Goal: Task Accomplishment & Management: Manage account settings

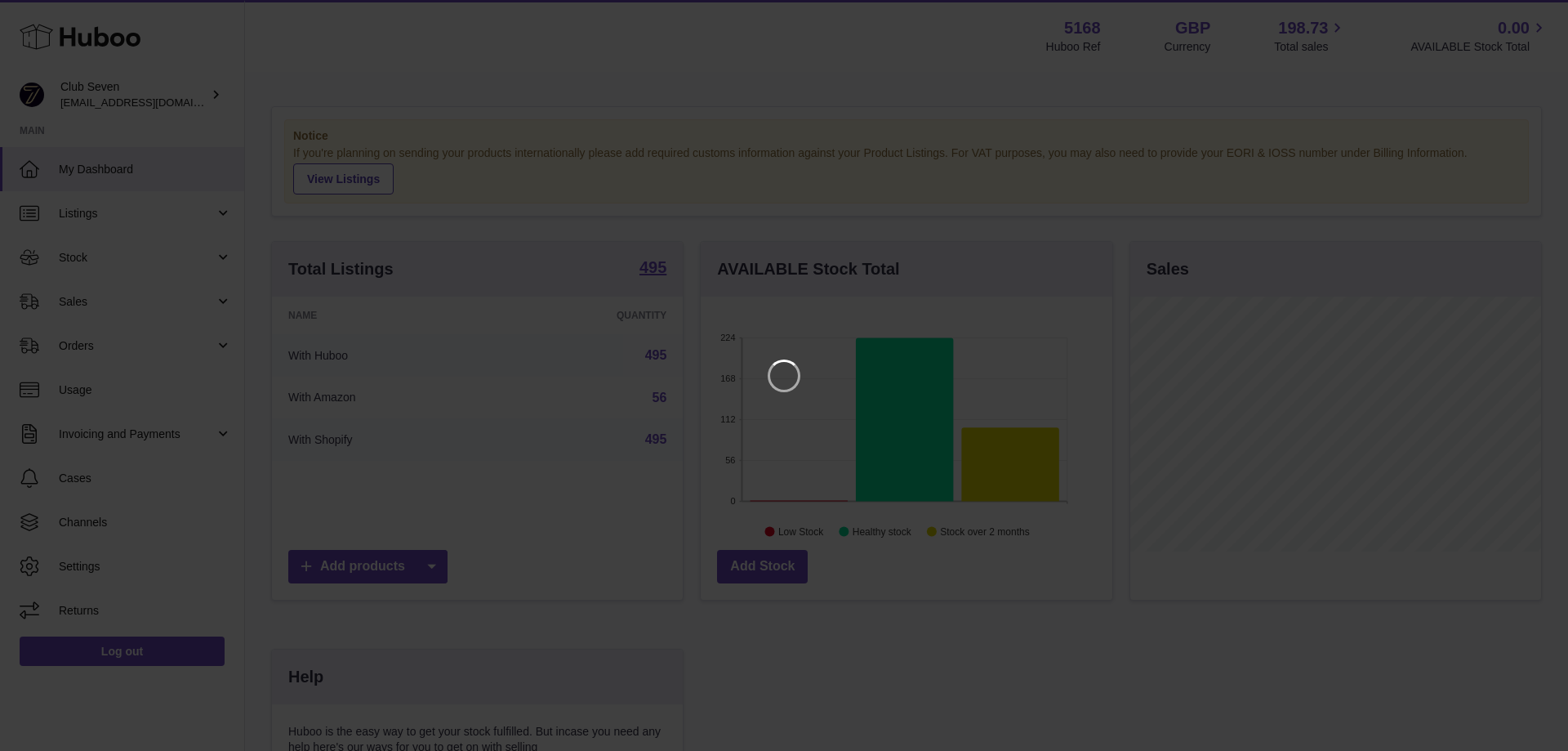
scroll to position [255, 411]
click at [1530, 8] on icon "Close" at bounding box center [1525, 15] width 20 height 20
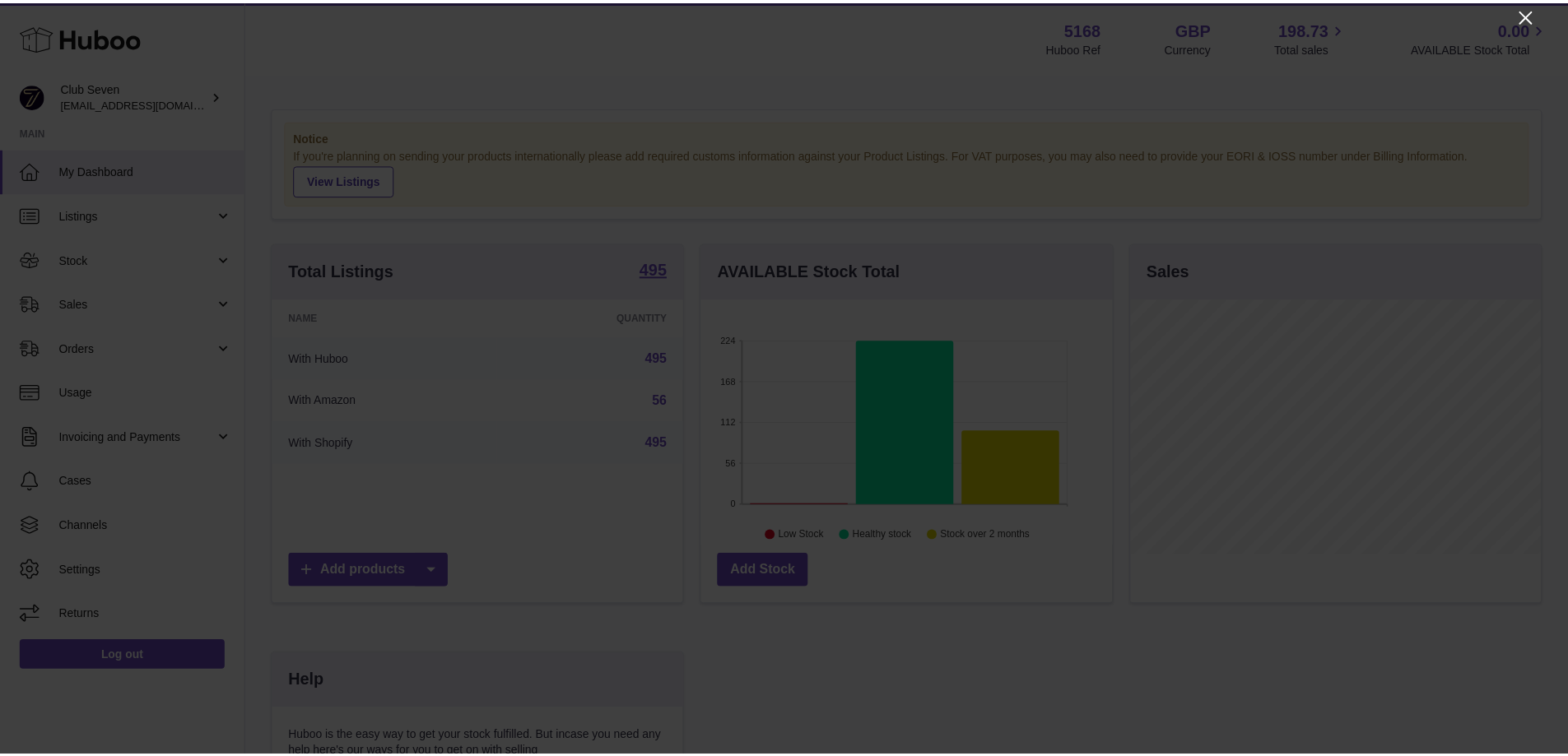
scroll to position [822449, 822632]
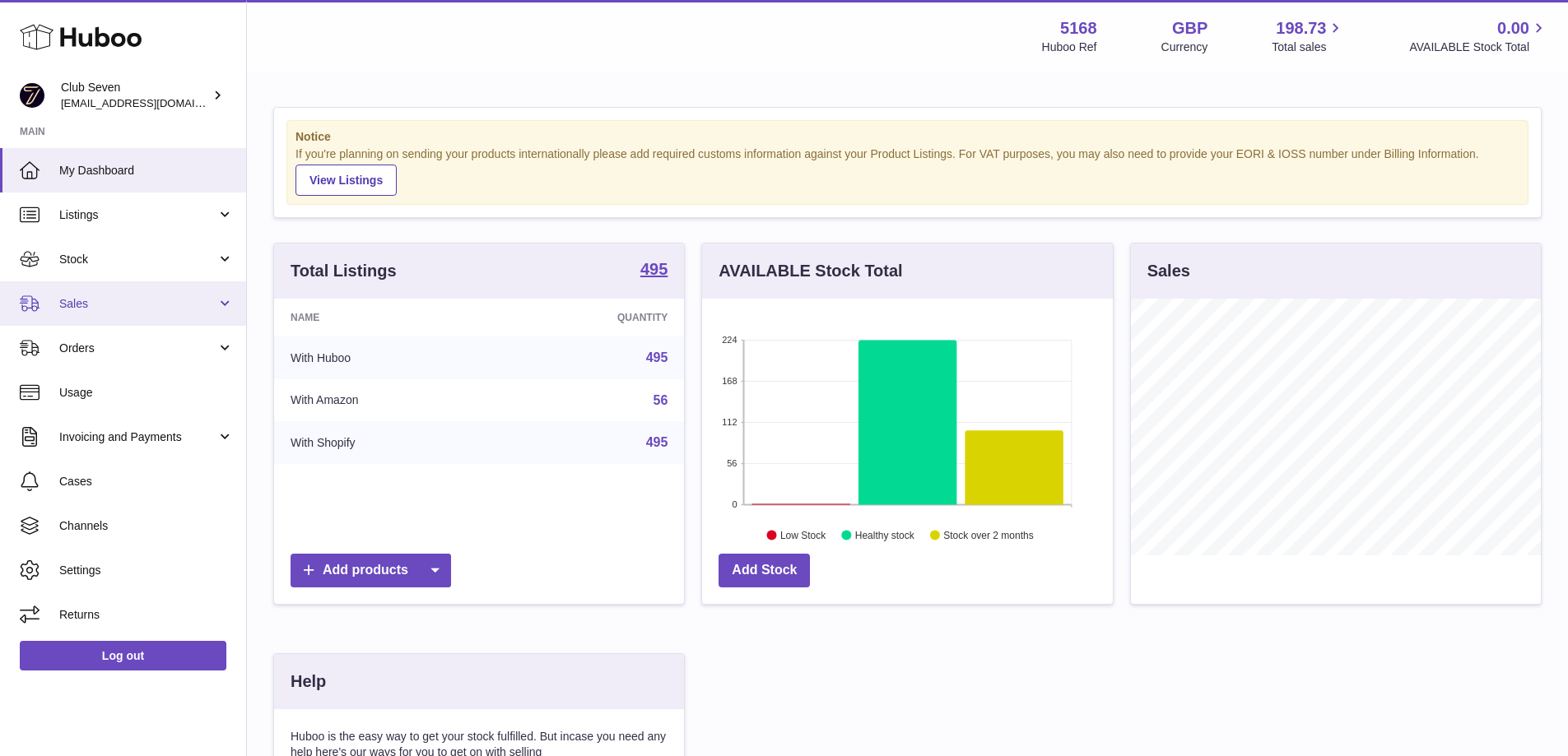
click at [95, 311] on link "Sales" at bounding box center [123, 303] width 246 height 44
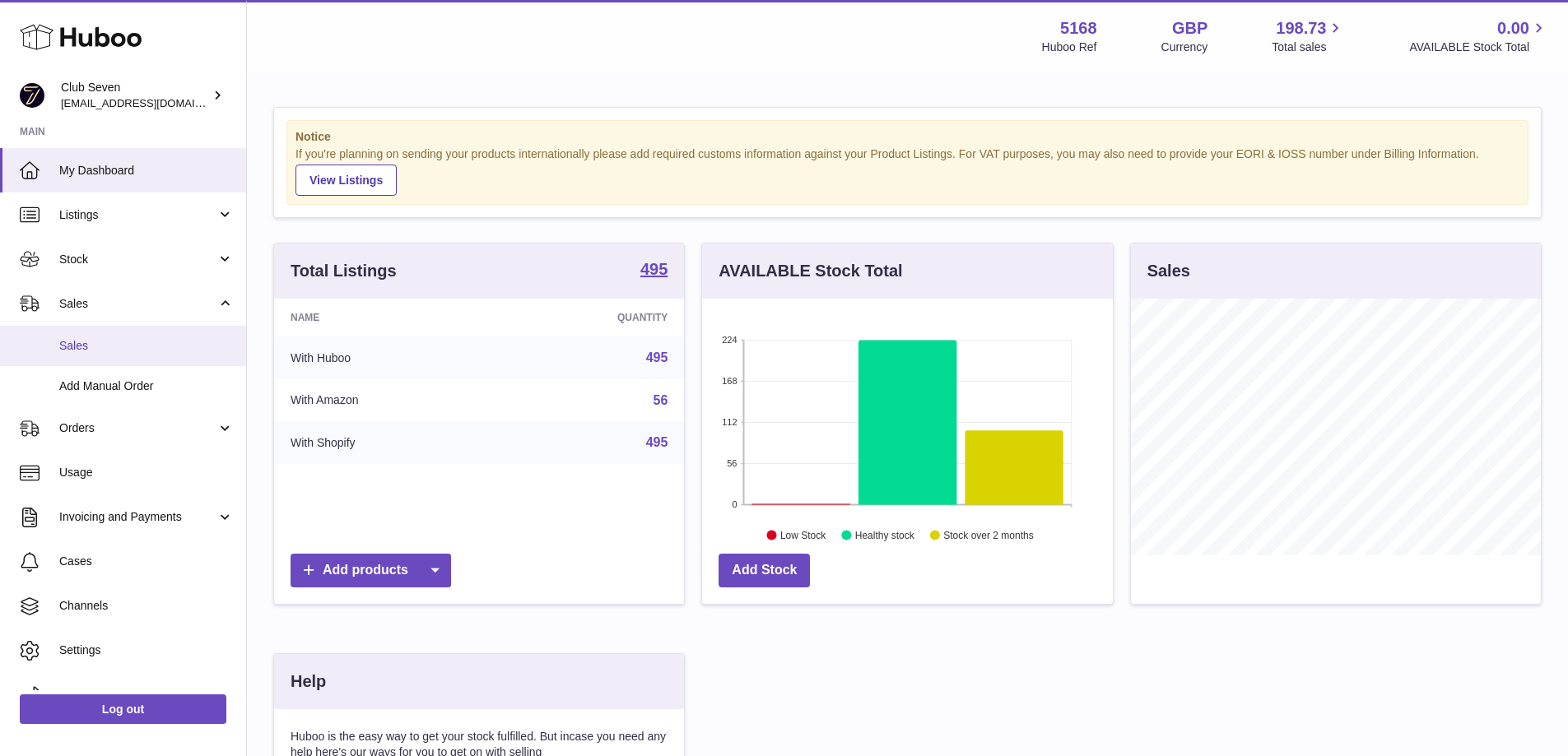
click at [95, 345] on span "Sales" at bounding box center [146, 346] width 175 height 16
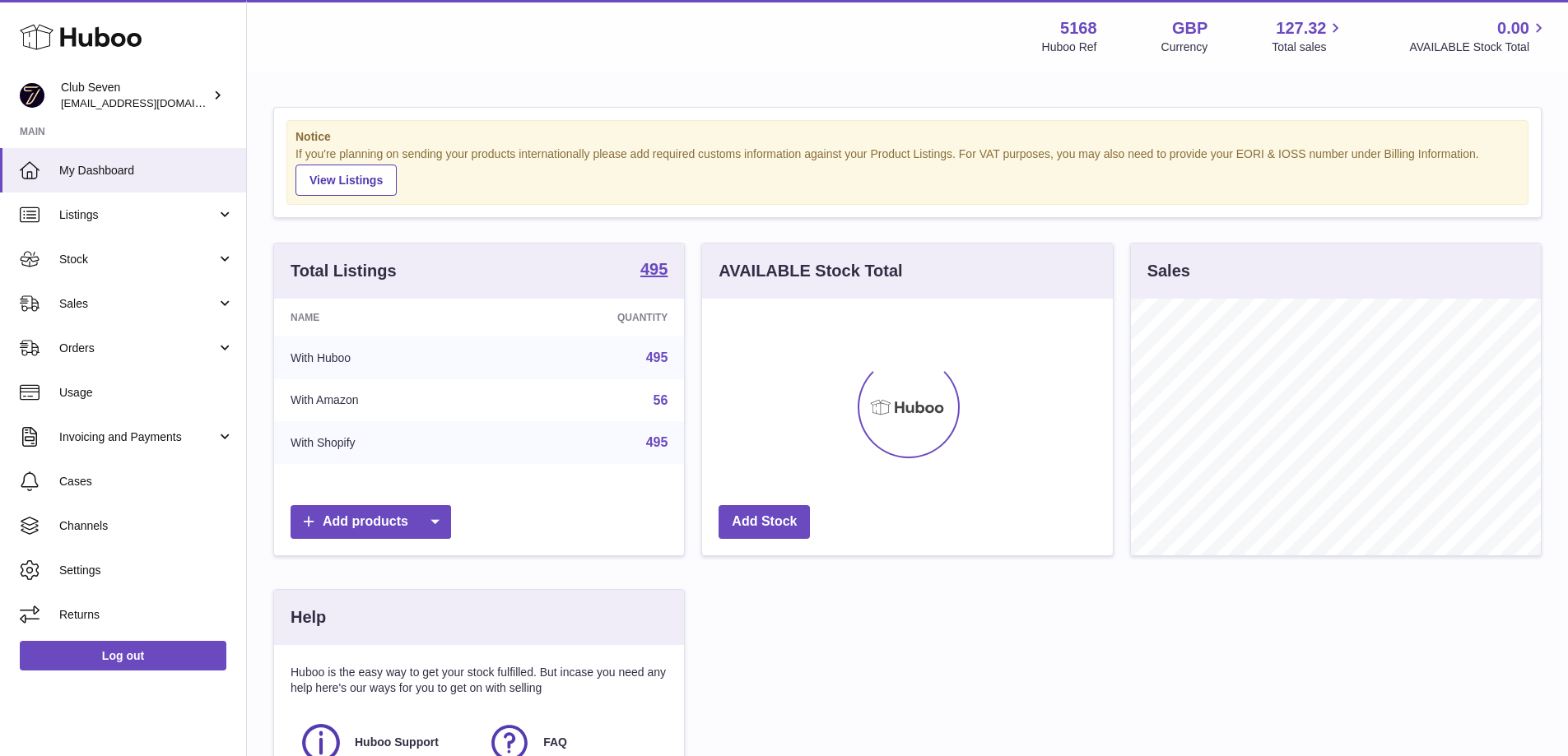
scroll to position [257, 411]
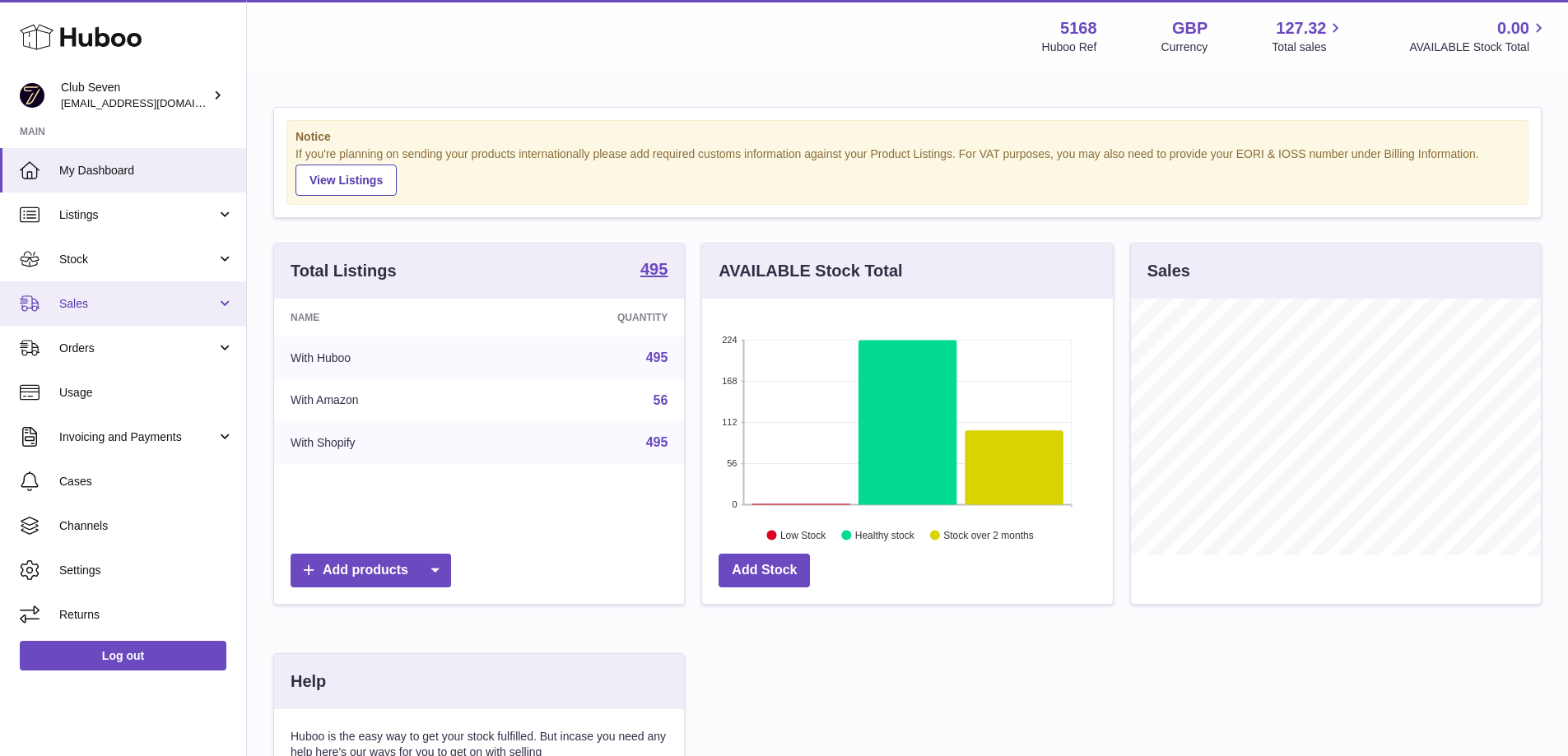
click at [87, 303] on span "Sales" at bounding box center [138, 304] width 157 height 16
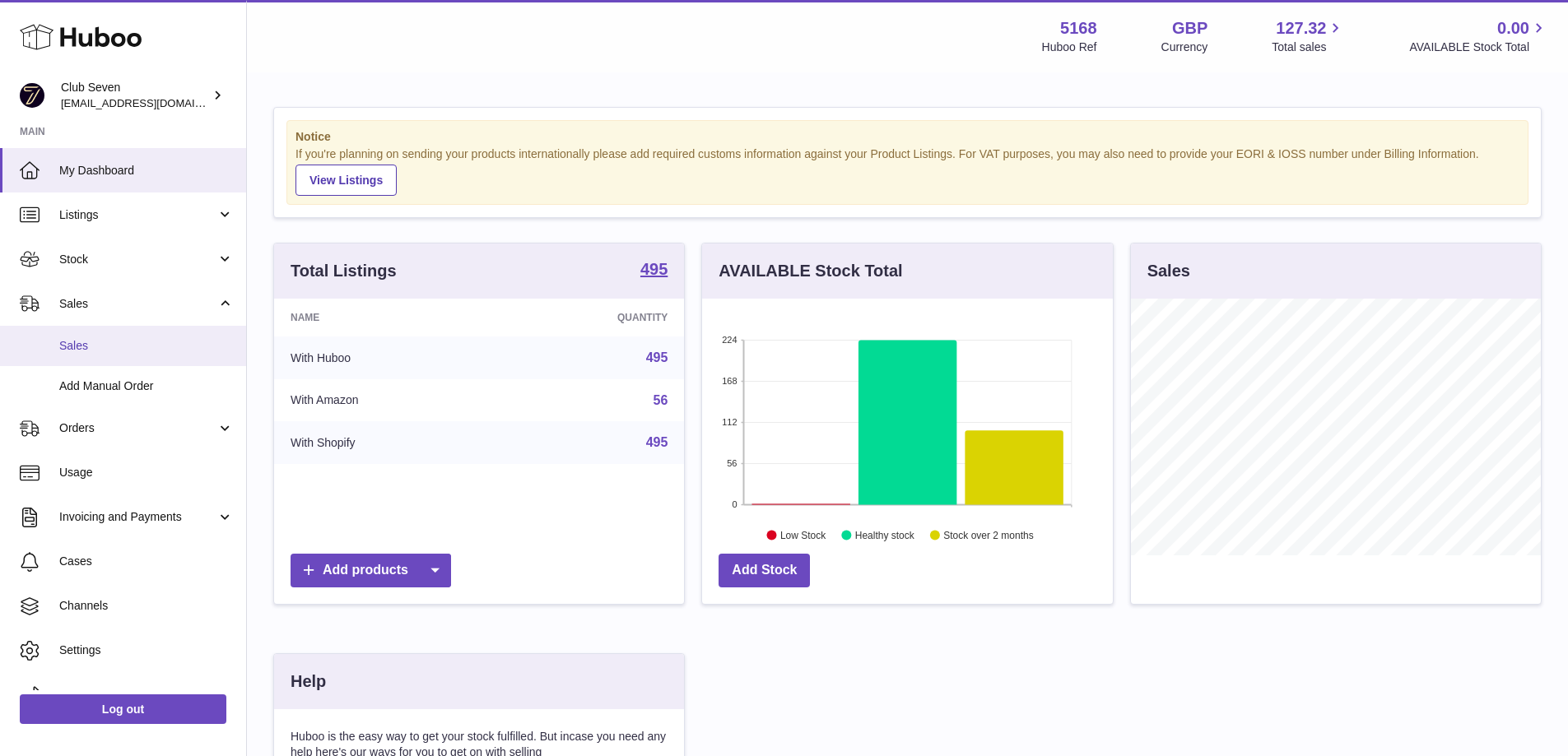
click at [90, 345] on span "Sales" at bounding box center [146, 346] width 175 height 16
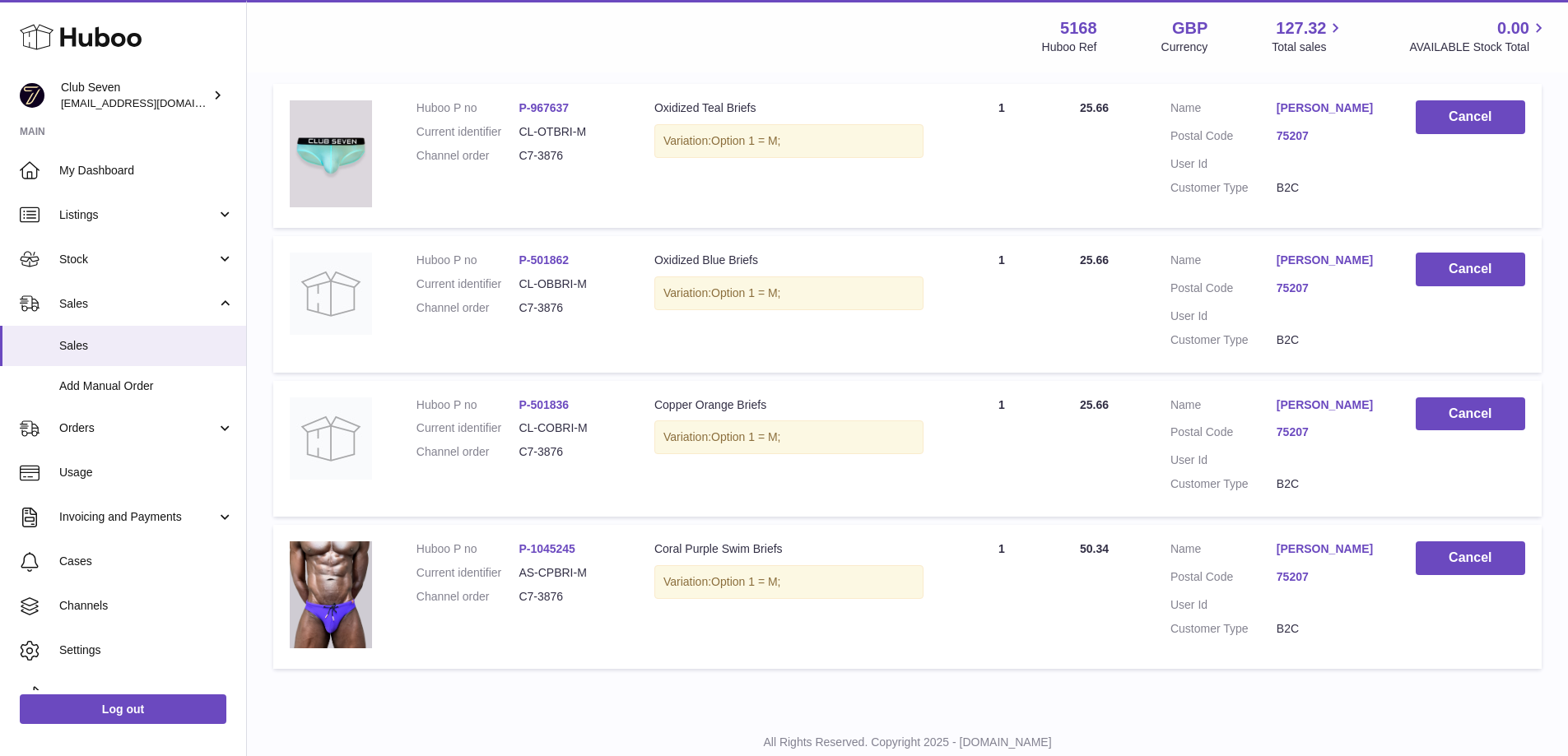
scroll to position [247, 0]
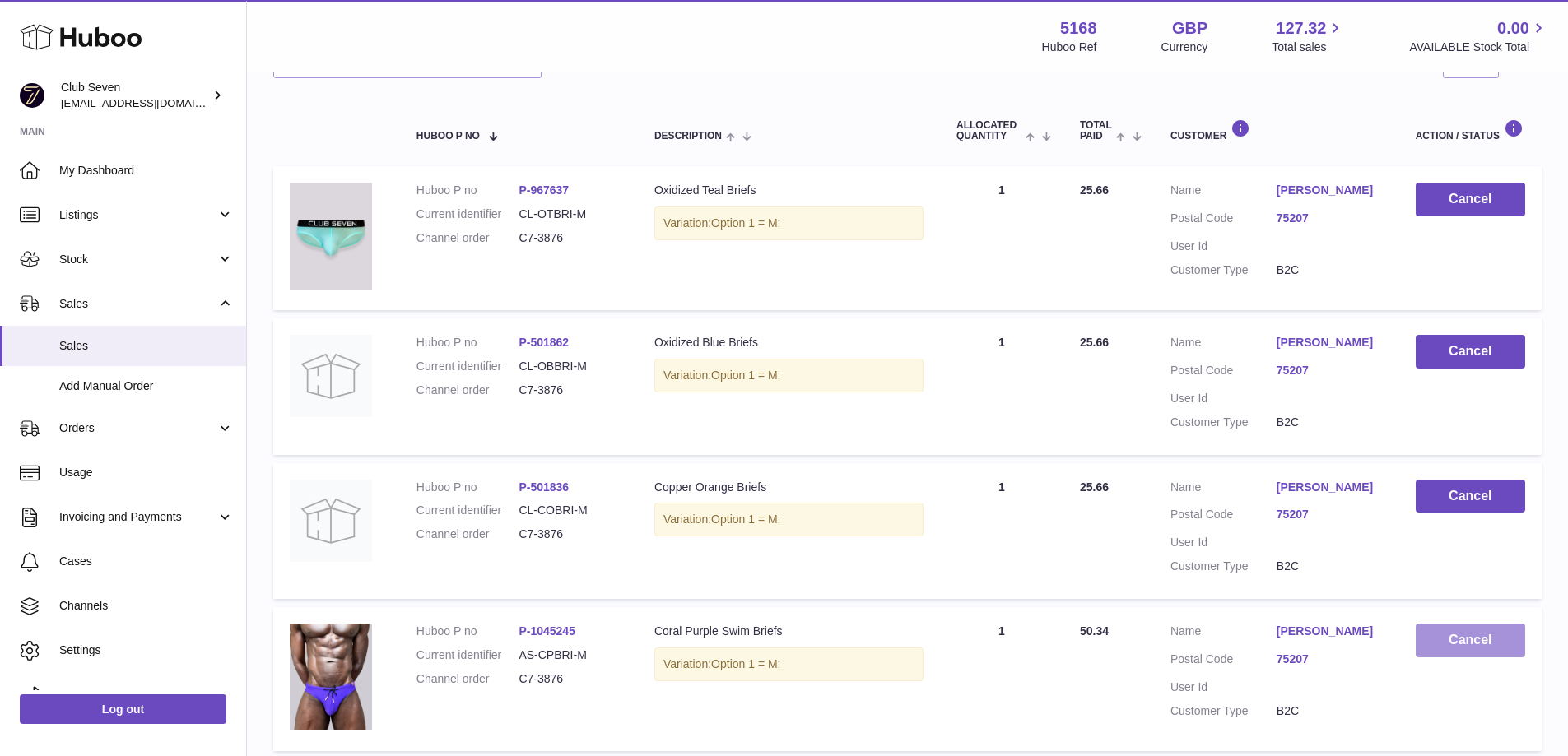
click at [1480, 631] on button "Cancel" at bounding box center [1470, 640] width 109 height 34
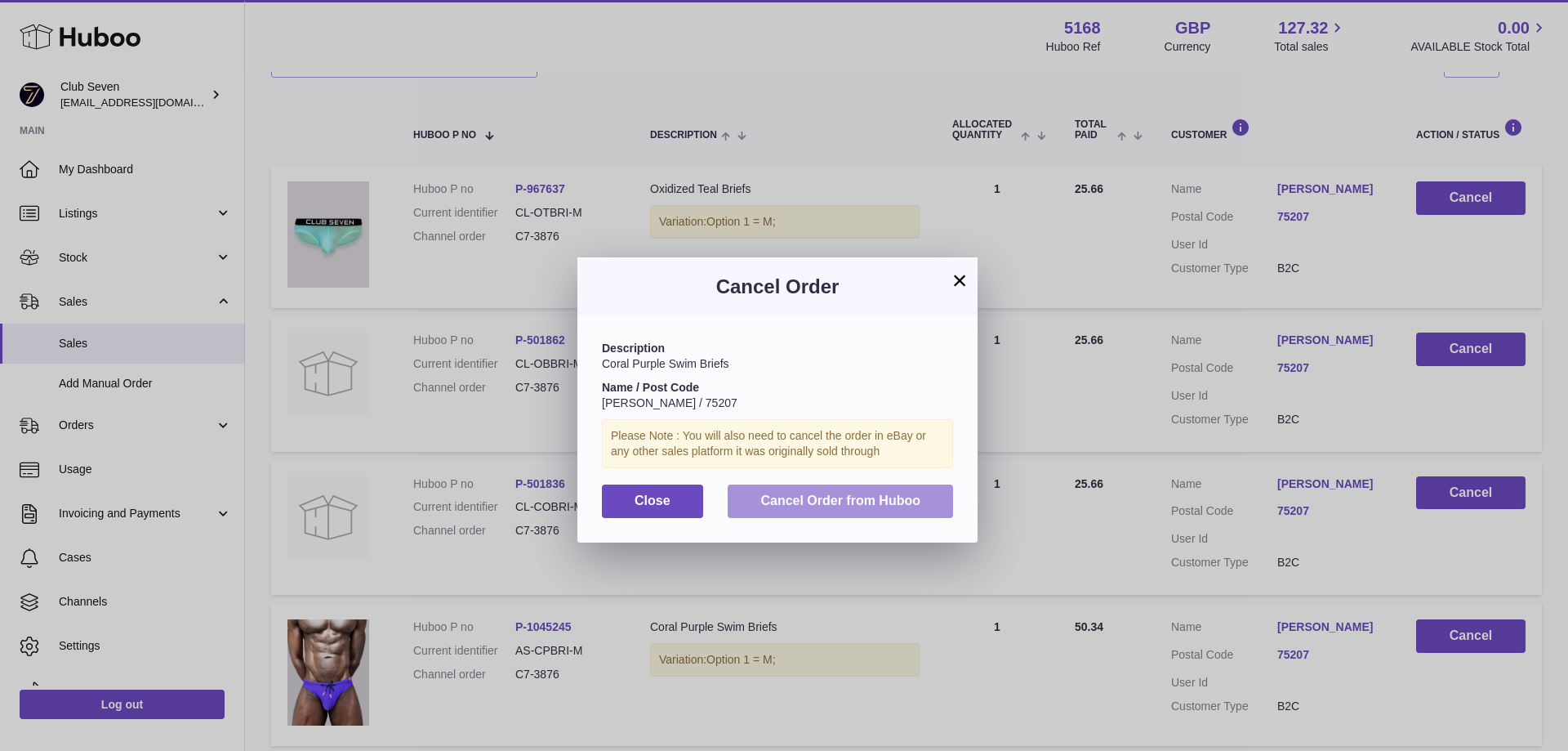
click at [836, 496] on span "Cancel Order from Huboo" at bounding box center [840, 500] width 160 height 14
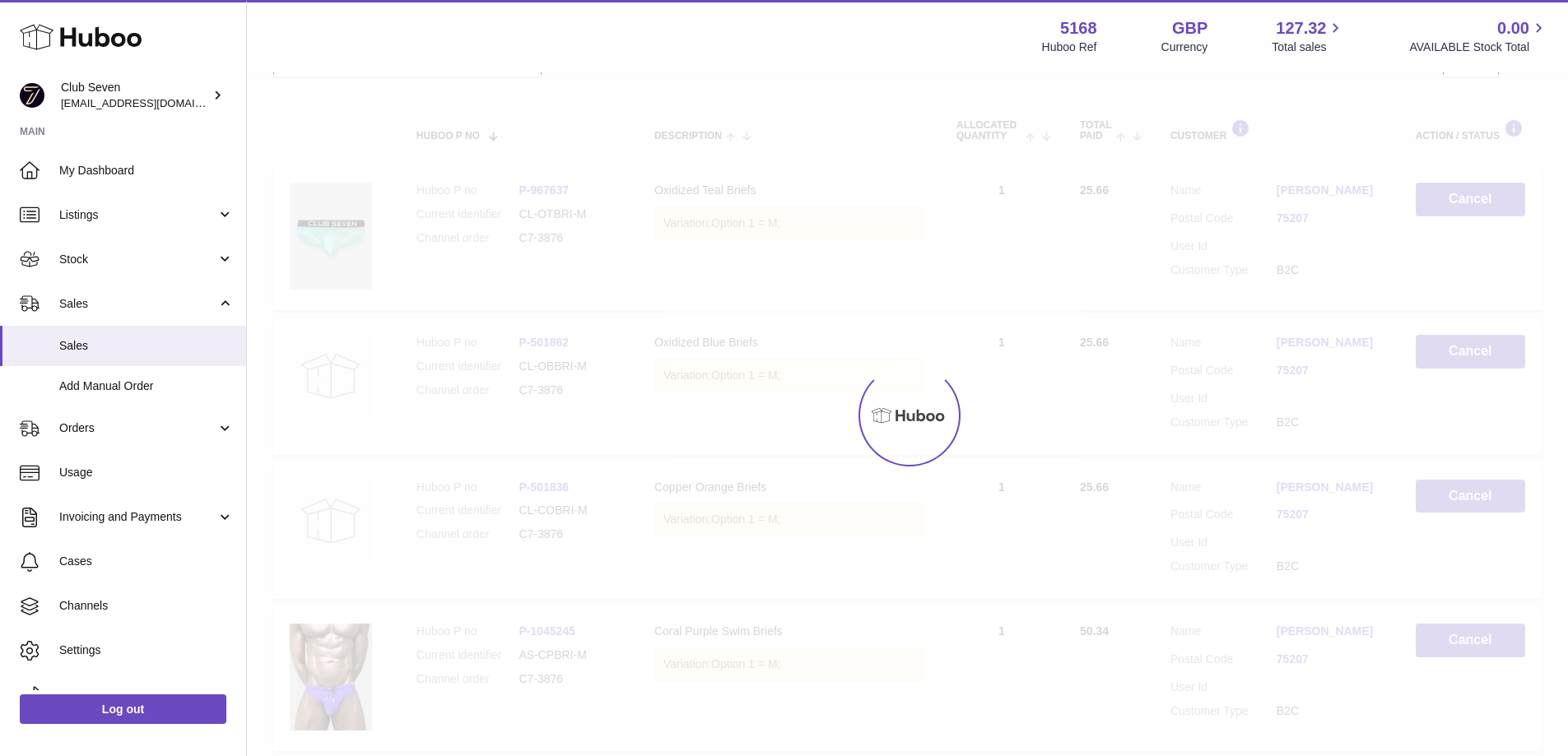
scroll to position [227, 0]
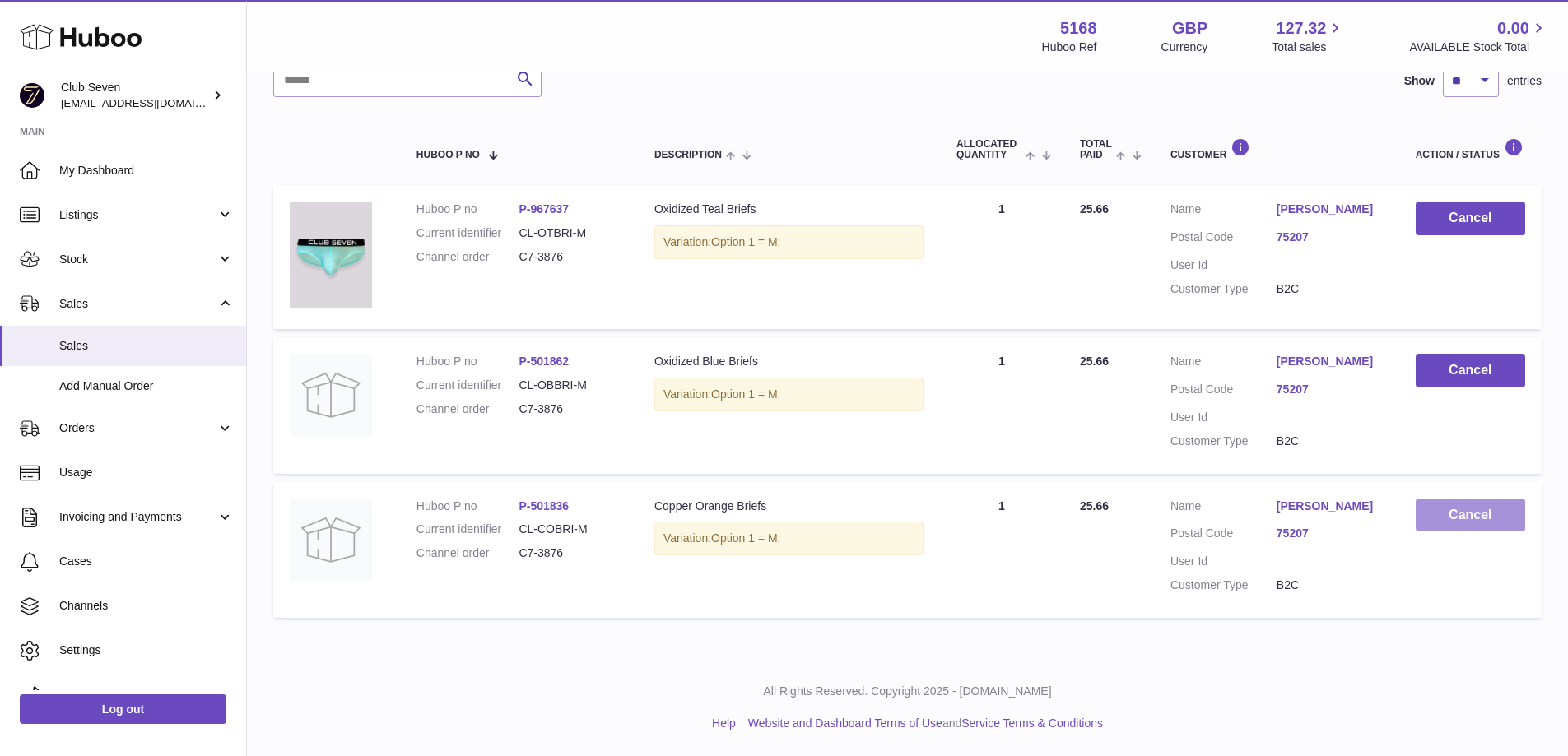
click at [1468, 518] on button "Cancel" at bounding box center [1470, 515] width 109 height 34
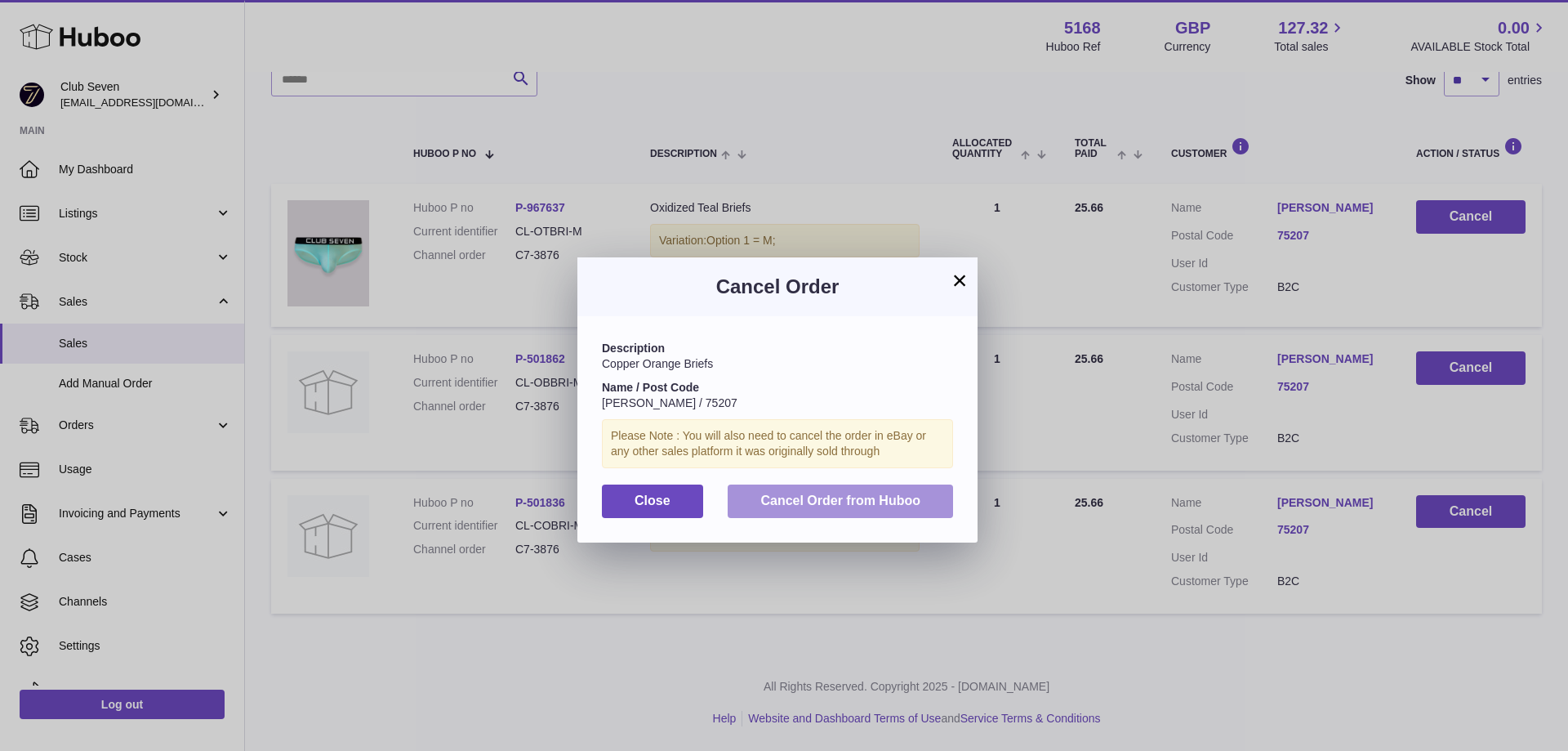
click at [888, 513] on button "Cancel Order from Huboo" at bounding box center [840, 501] width 226 height 34
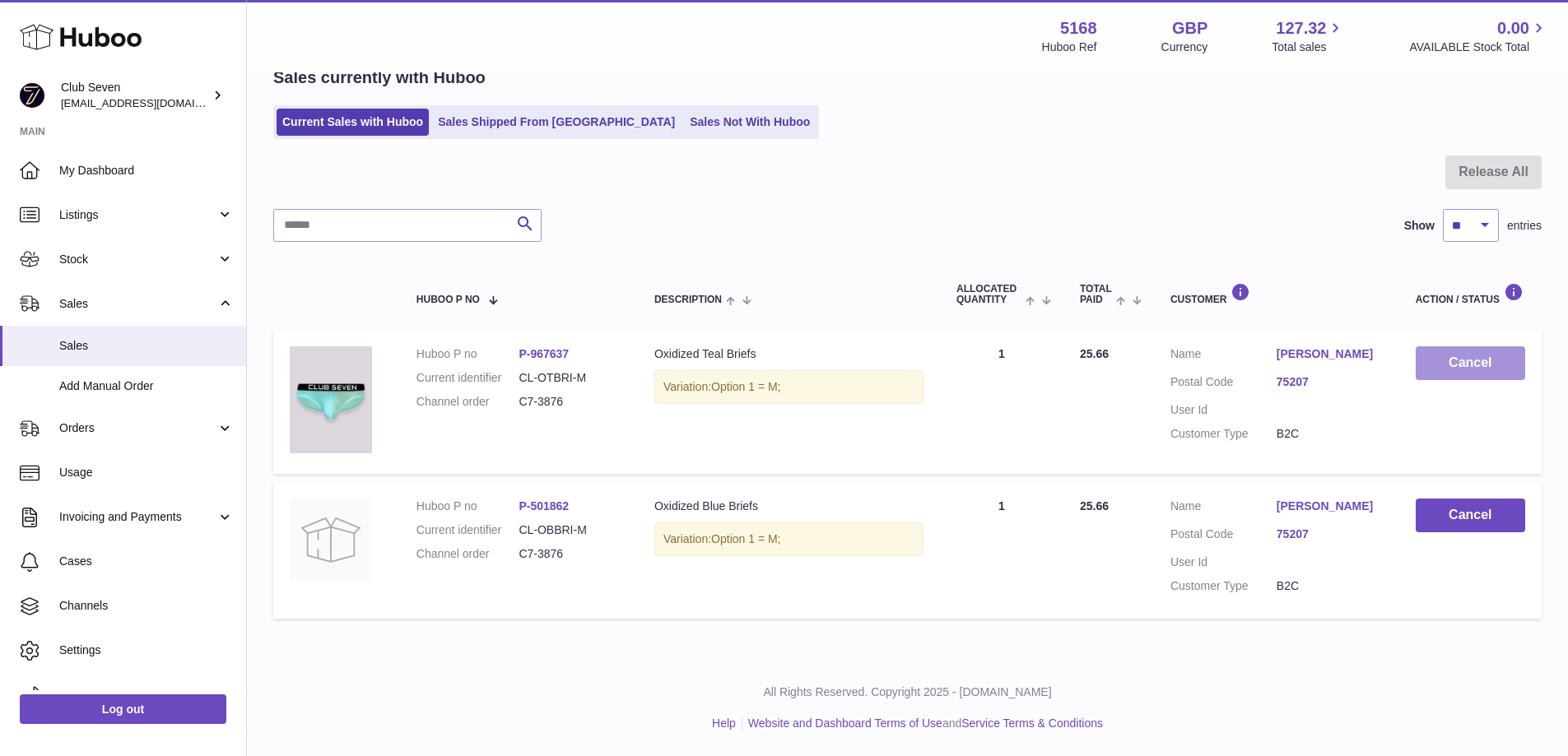
scroll to position [83, 0]
click at [1486, 366] on button "Cancel" at bounding box center [1470, 362] width 109 height 34
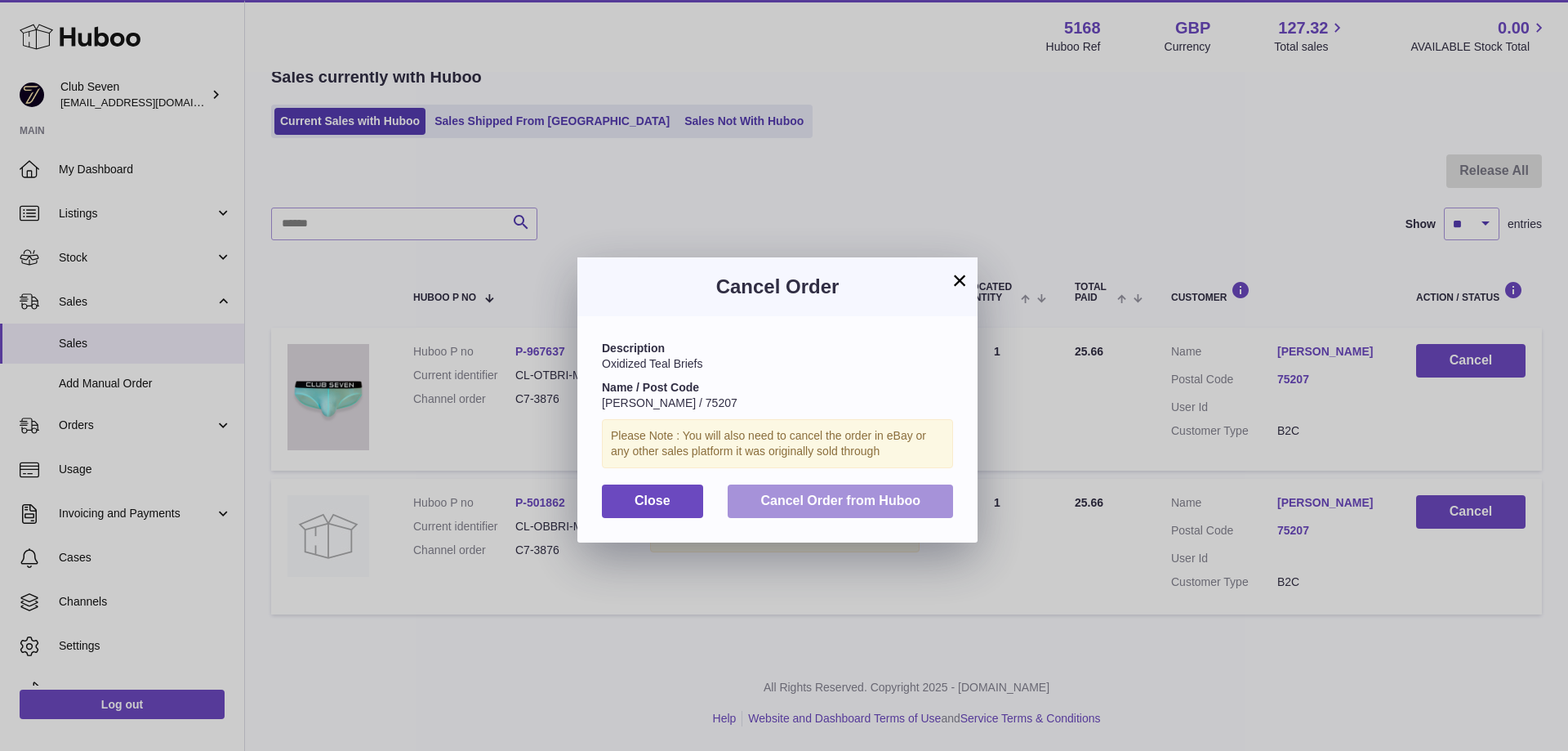
click at [824, 505] on span "Cancel Order from Huboo" at bounding box center [840, 500] width 160 height 14
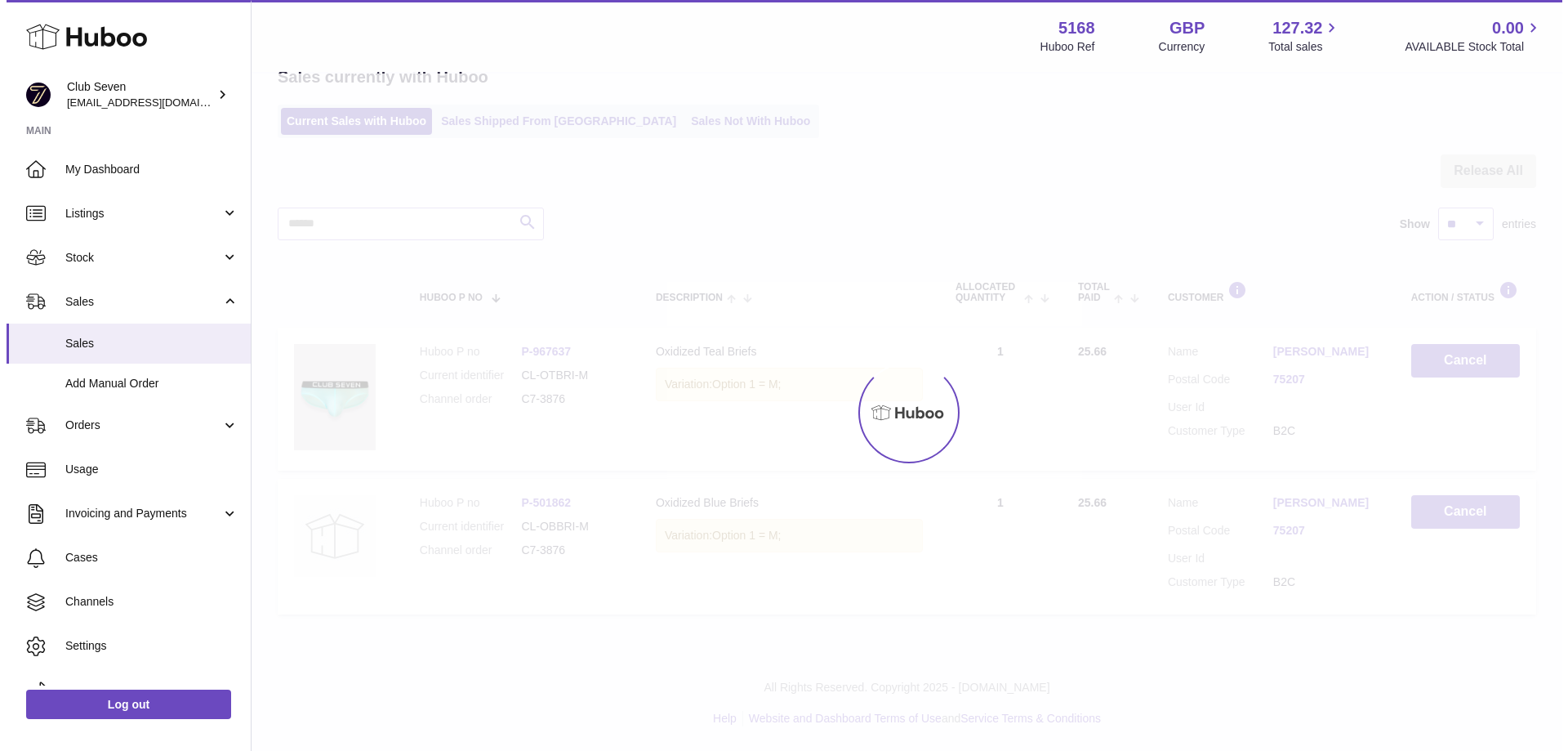
scroll to position [0, 0]
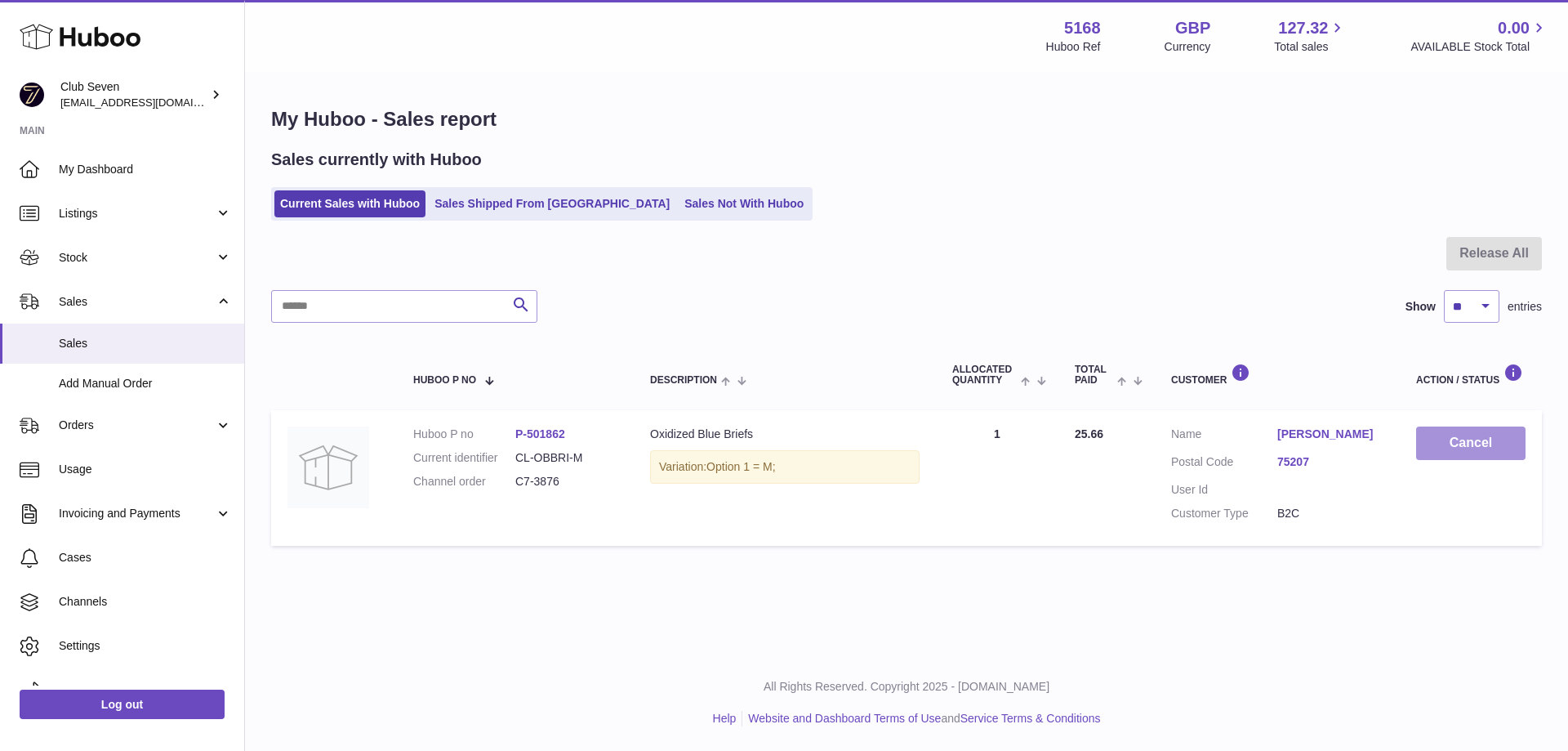
click at [1465, 437] on button "Cancel" at bounding box center [1470, 443] width 109 height 34
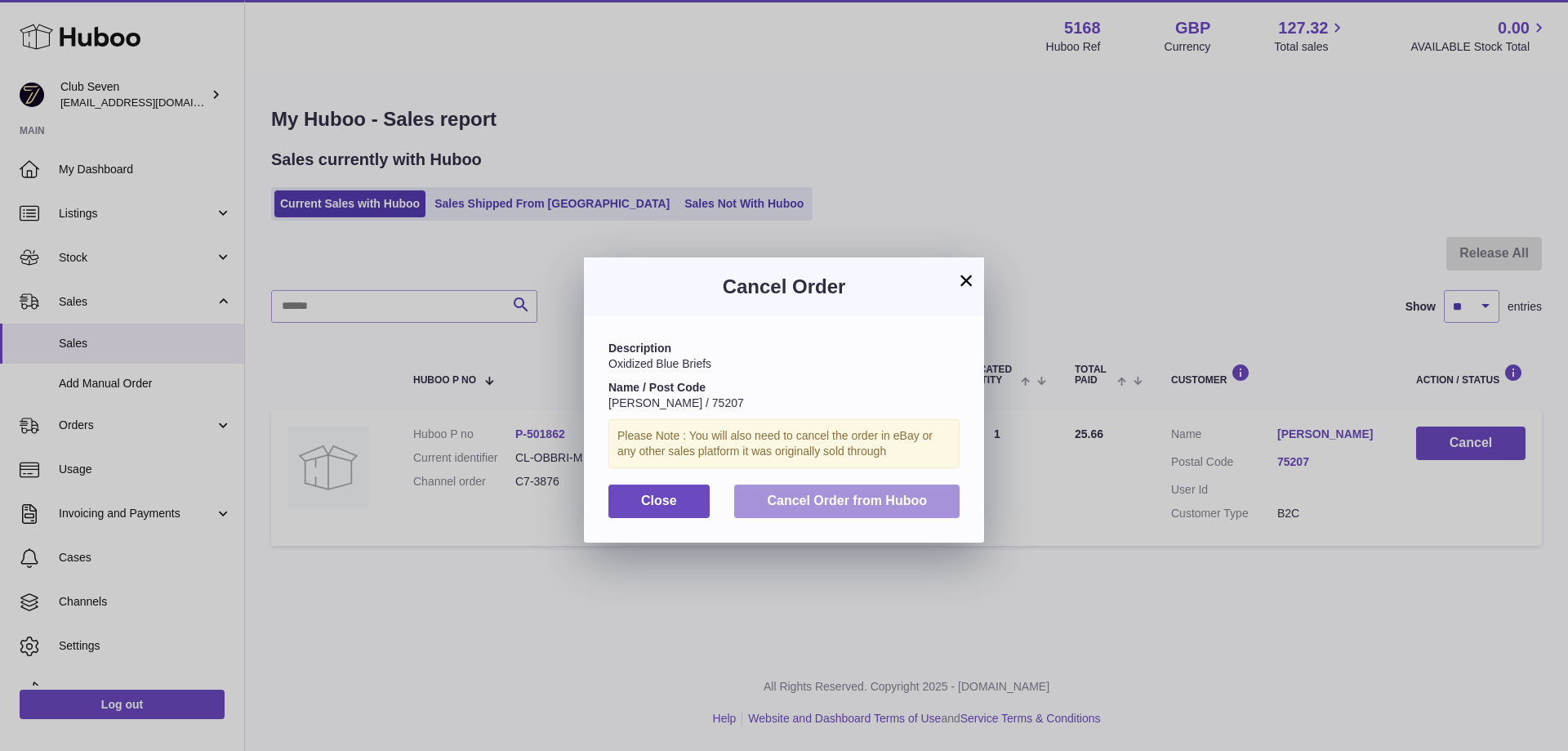
click at [873, 503] on span "Cancel Order from Huboo" at bounding box center [847, 500] width 160 height 14
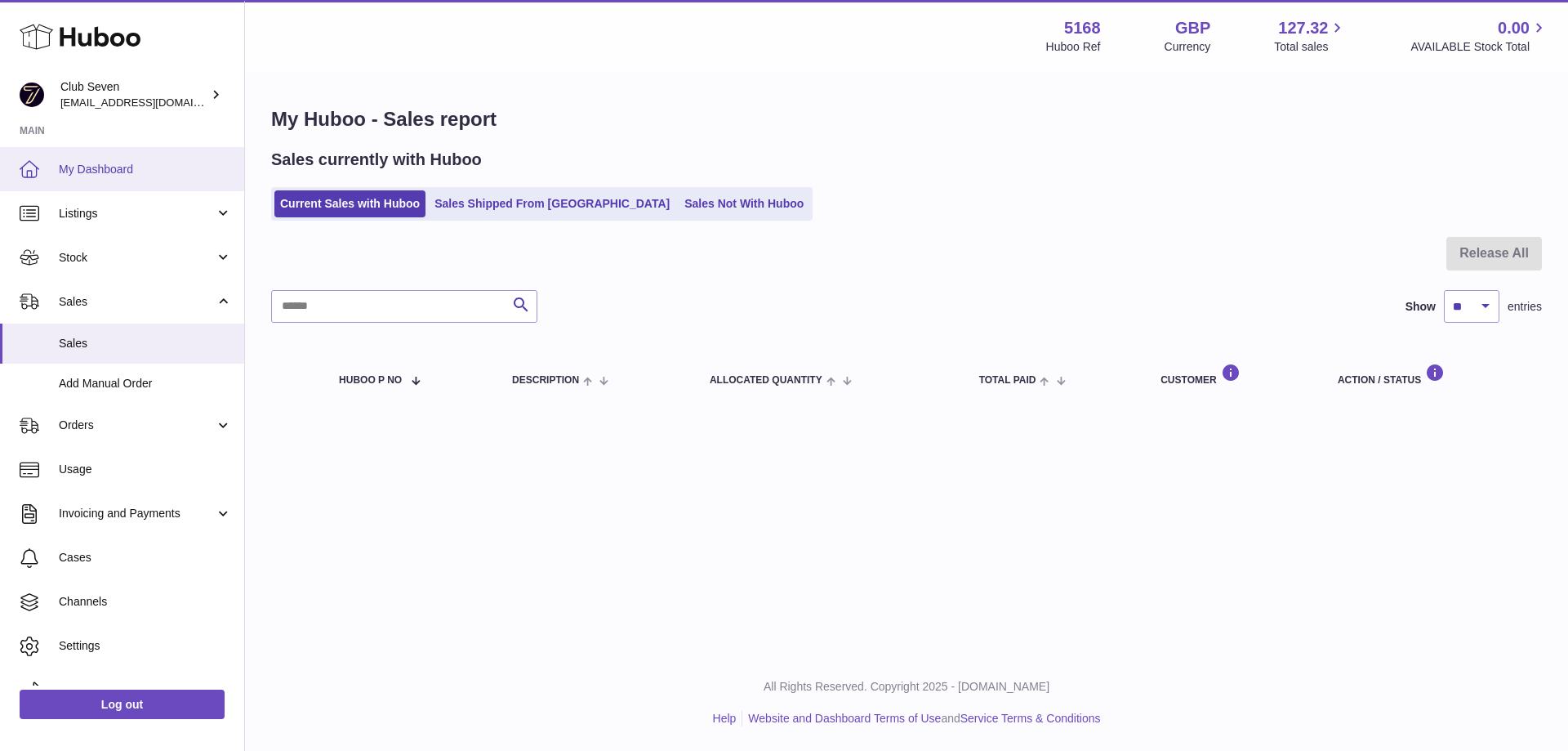
click at [98, 165] on span "My Dashboard" at bounding box center [145, 169] width 173 height 15
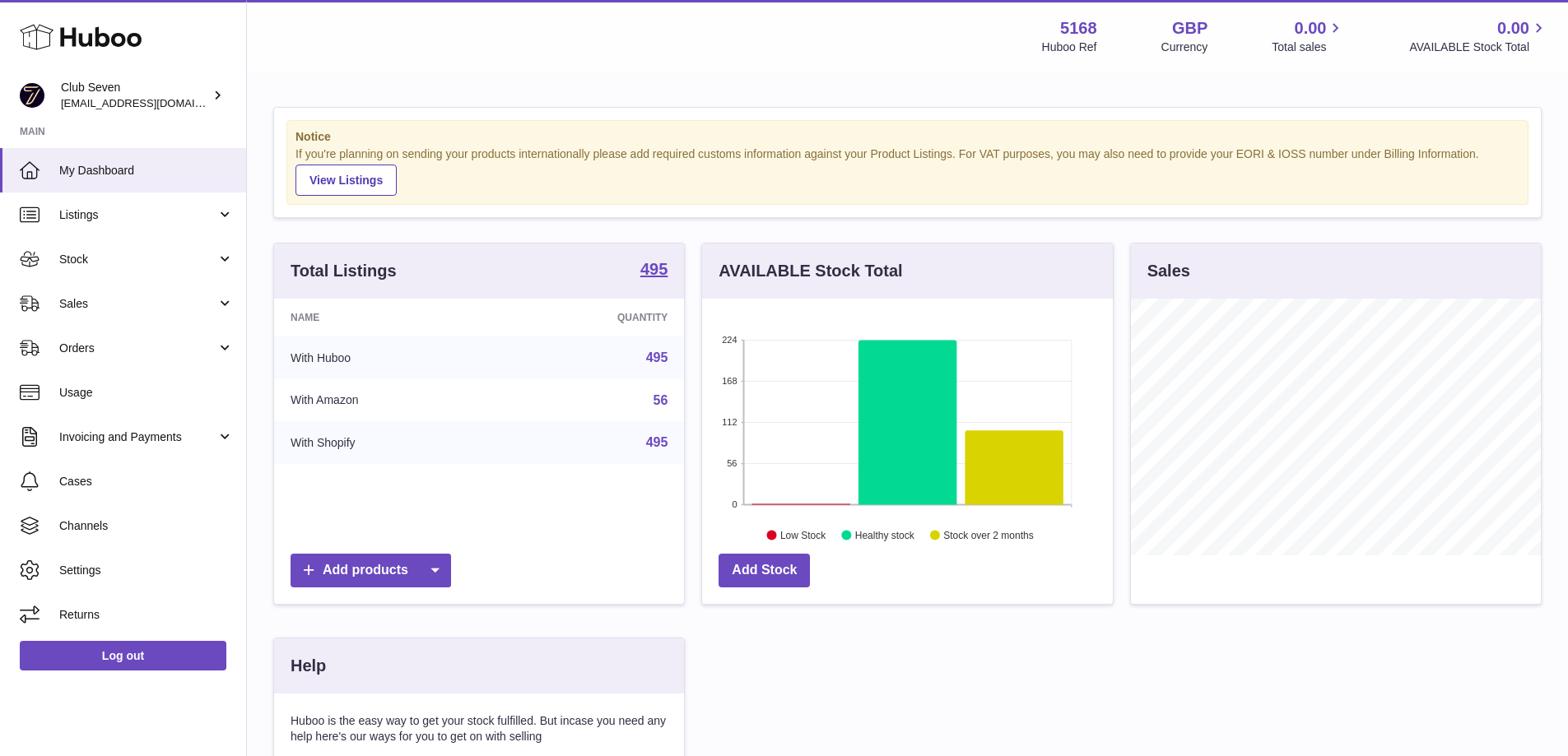
scroll to position [257, 411]
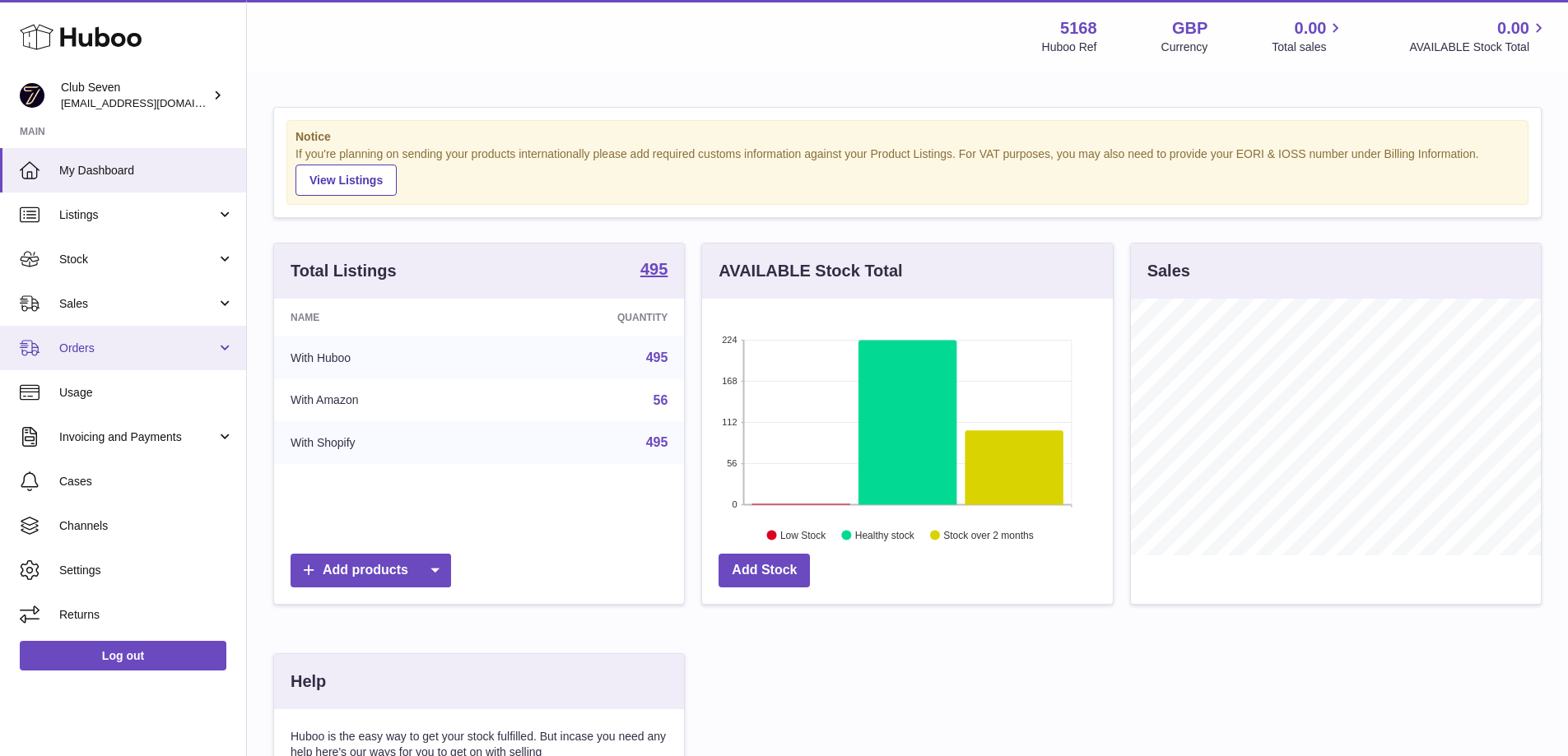
click at [93, 348] on span "Orders" at bounding box center [138, 349] width 157 height 16
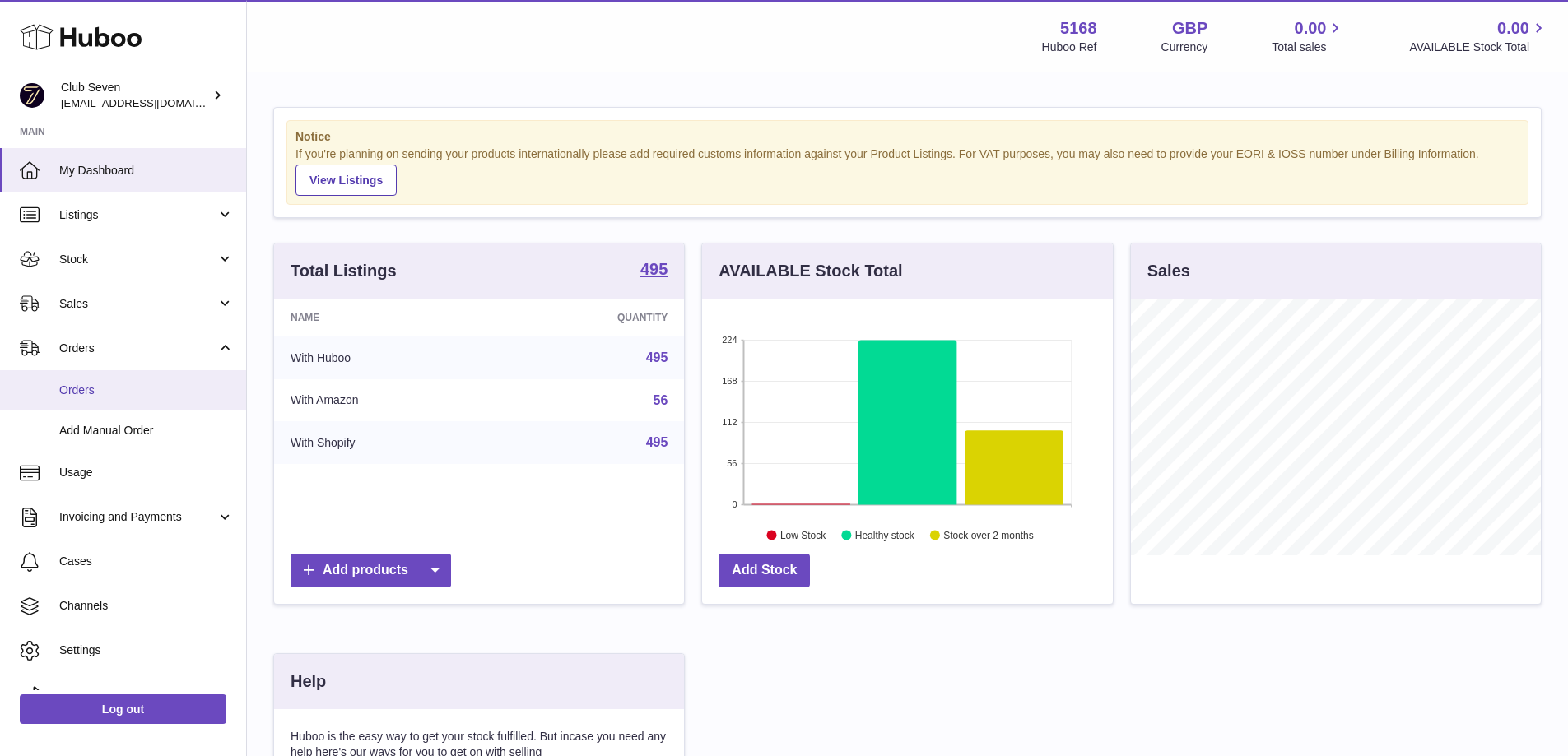
click at [93, 383] on span "Orders" at bounding box center [146, 390] width 175 height 16
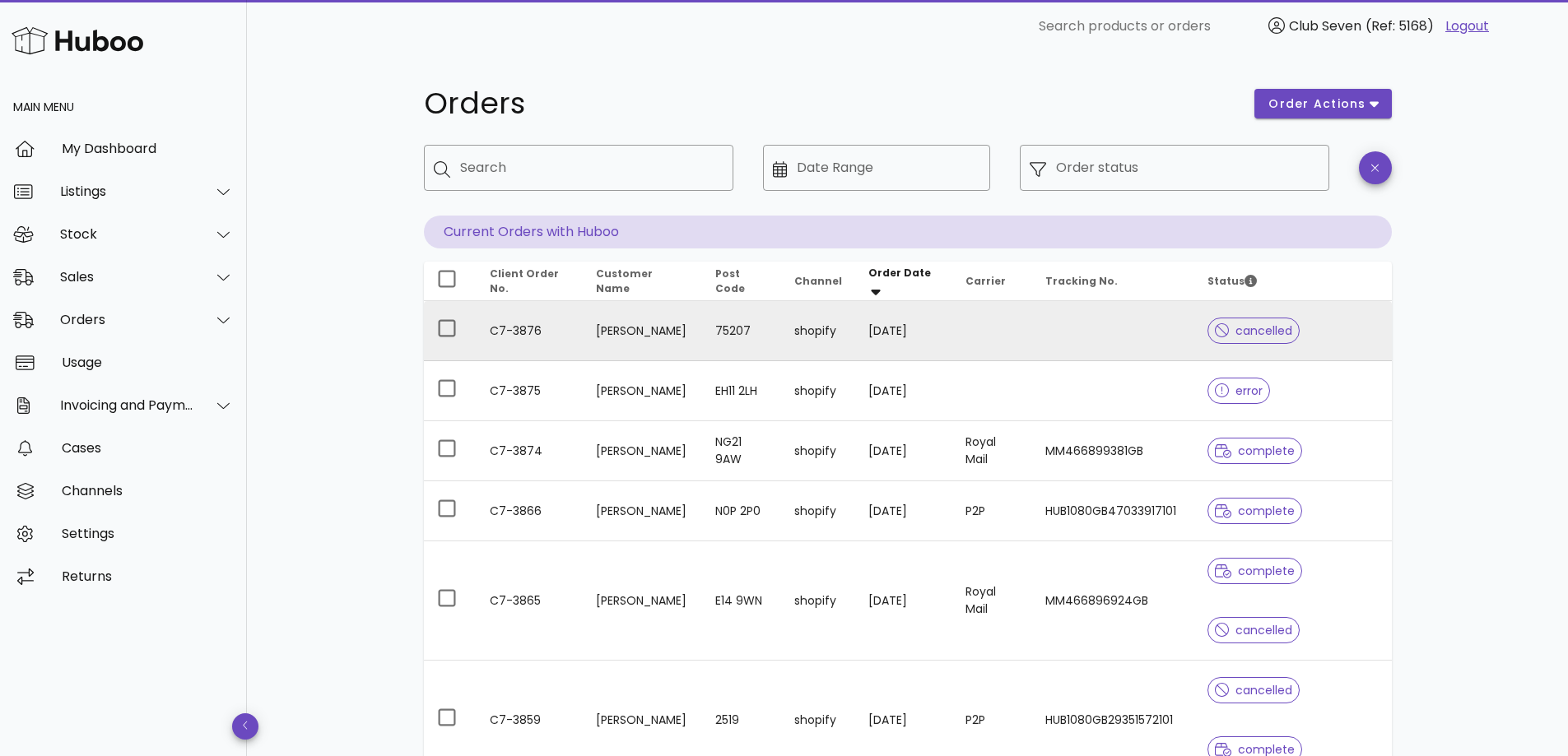
click at [506, 335] on td "C7-3876" at bounding box center [530, 330] width 107 height 60
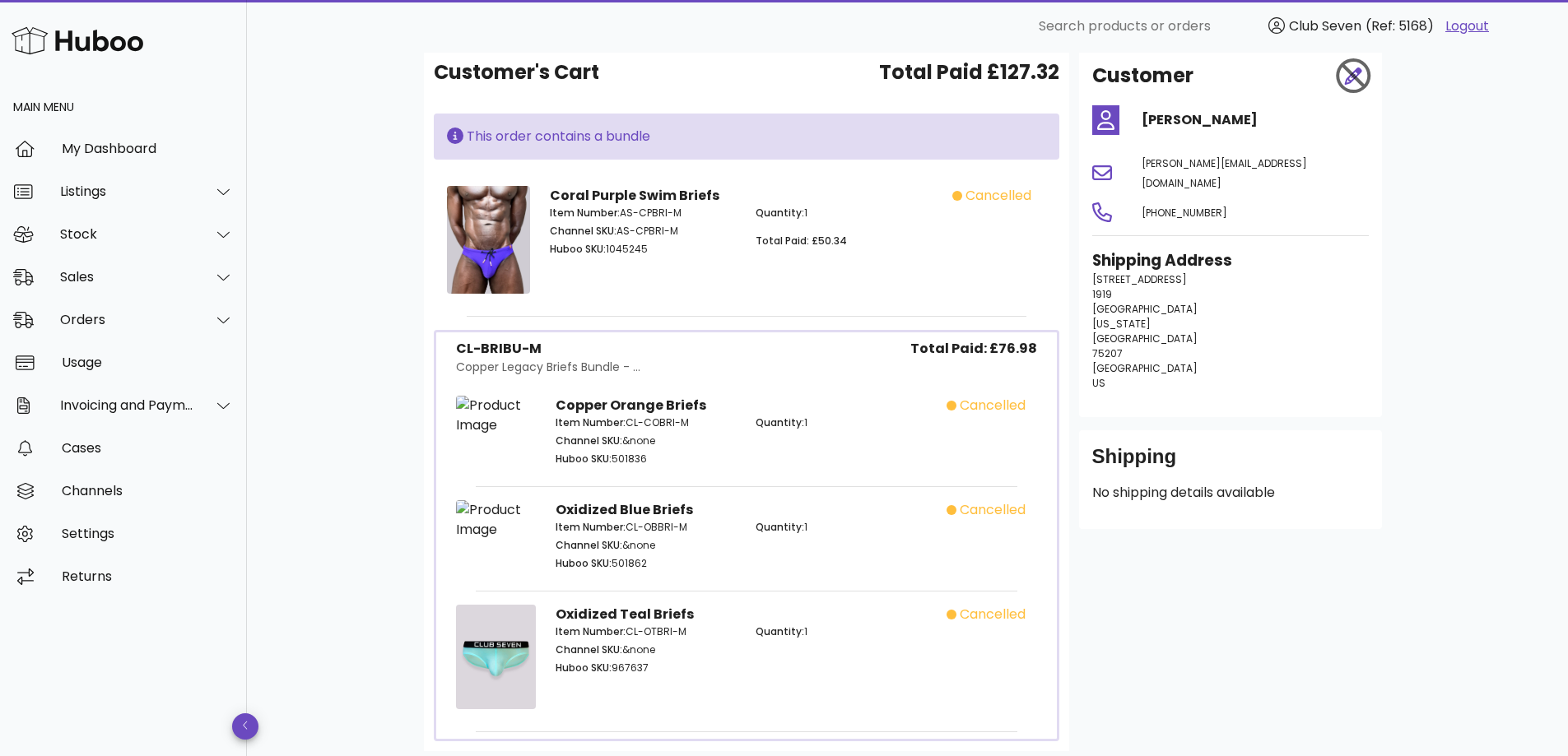
scroll to position [209, 0]
